Goal: Find specific page/section: Find specific page/section

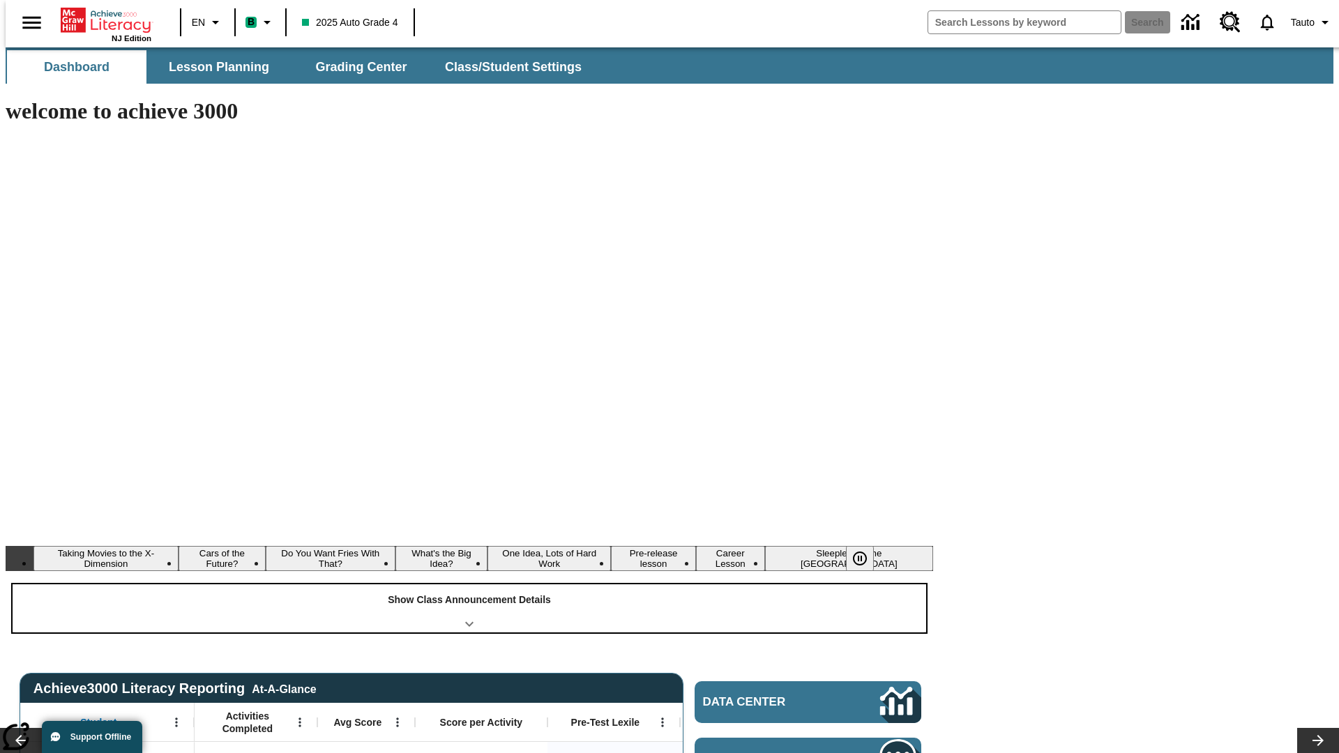
click at [469, 585] on div "Show Class Announcement Details" at bounding box center [470, 609] width 914 height 48
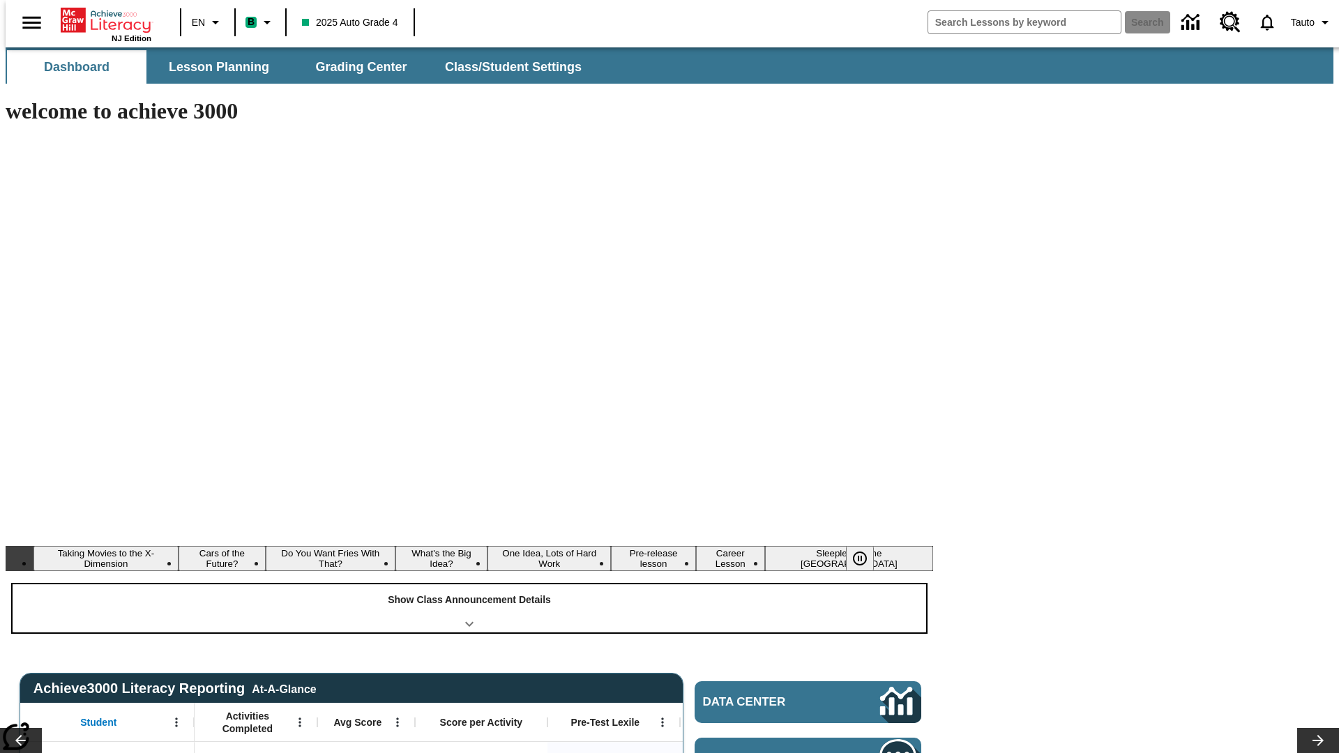
click at [469, 585] on div "Show Class Announcement Details" at bounding box center [470, 609] width 914 height 48
